Goal: Check status: Check status

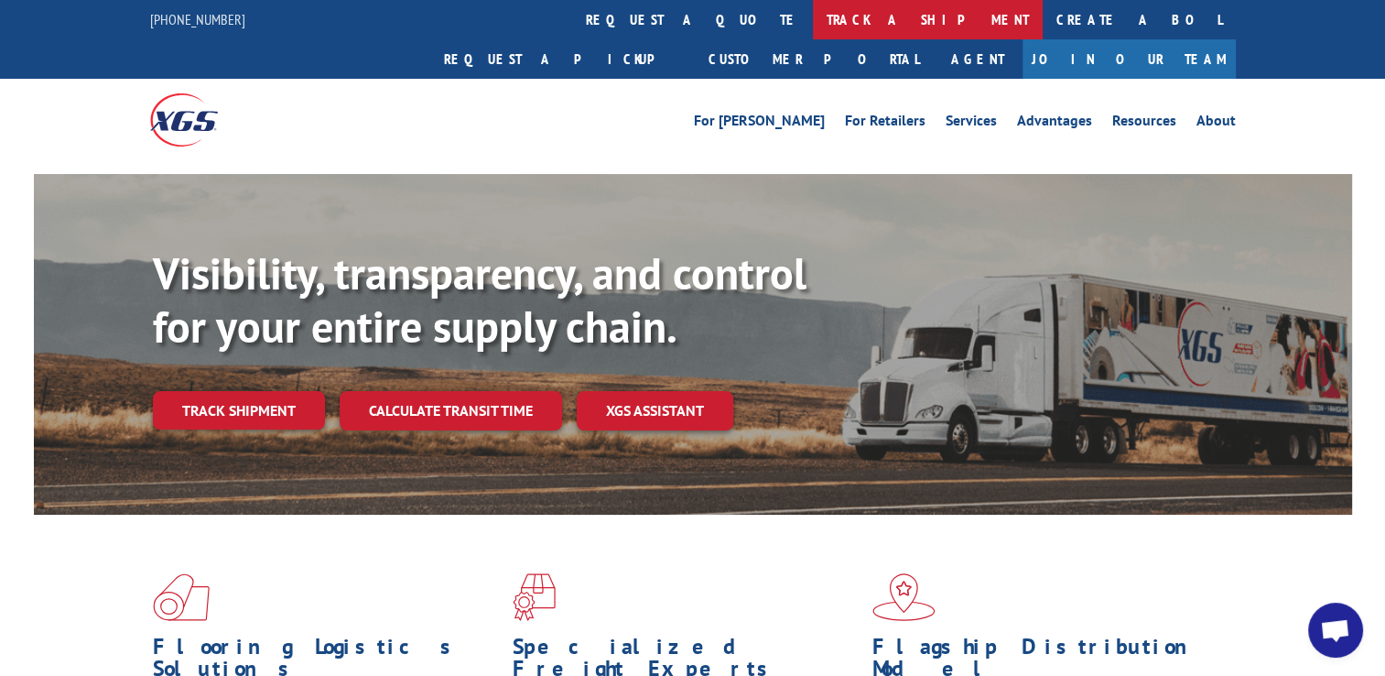
click at [813, 24] on link "track a shipment" at bounding box center [928, 19] width 230 height 39
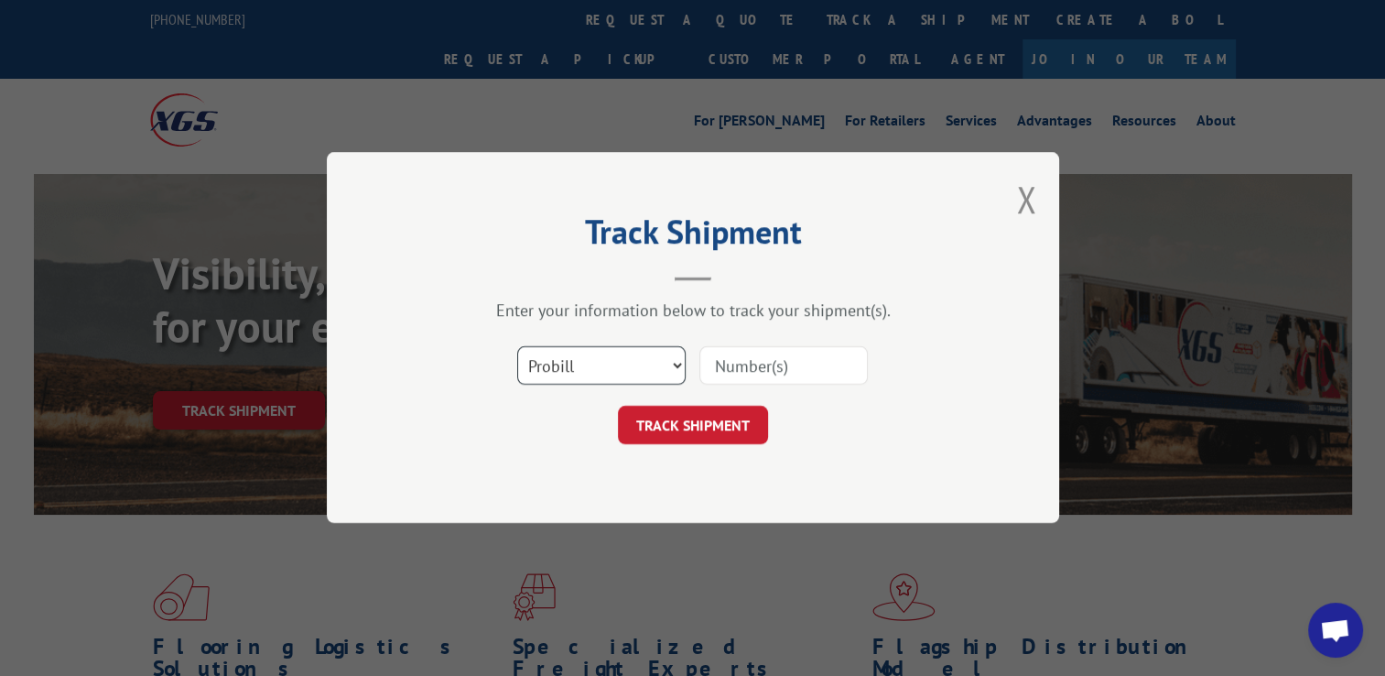
click at [637, 379] on select "Select category... Probill BOL PO" at bounding box center [601, 366] width 168 height 38
select select "bol"
click at [517, 347] on select "Select category... Probill BOL PO" at bounding box center [601, 366] width 168 height 38
click at [740, 371] on input at bounding box center [783, 366] width 168 height 38
paste input "2879142"
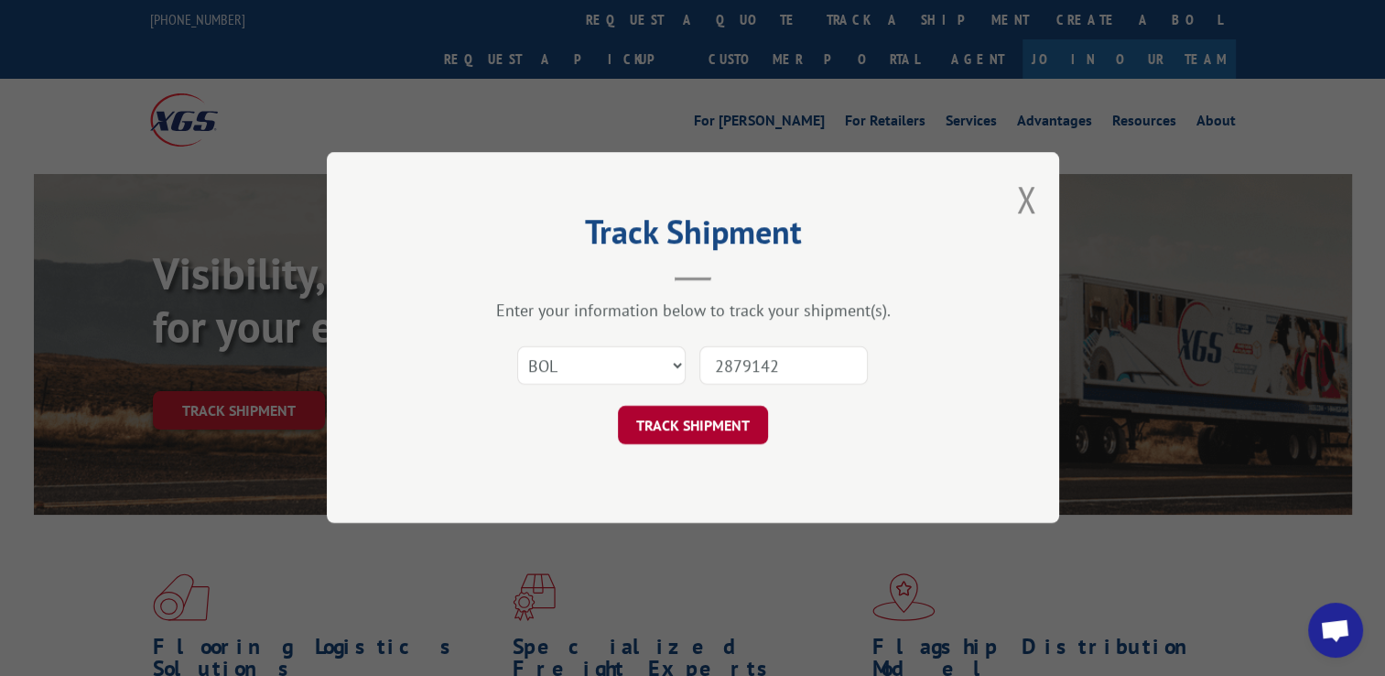
type input "2879142"
click at [729, 433] on button "TRACK SHIPMENT" at bounding box center [693, 425] width 150 height 38
